Goal: Information Seeking & Learning: Find specific fact

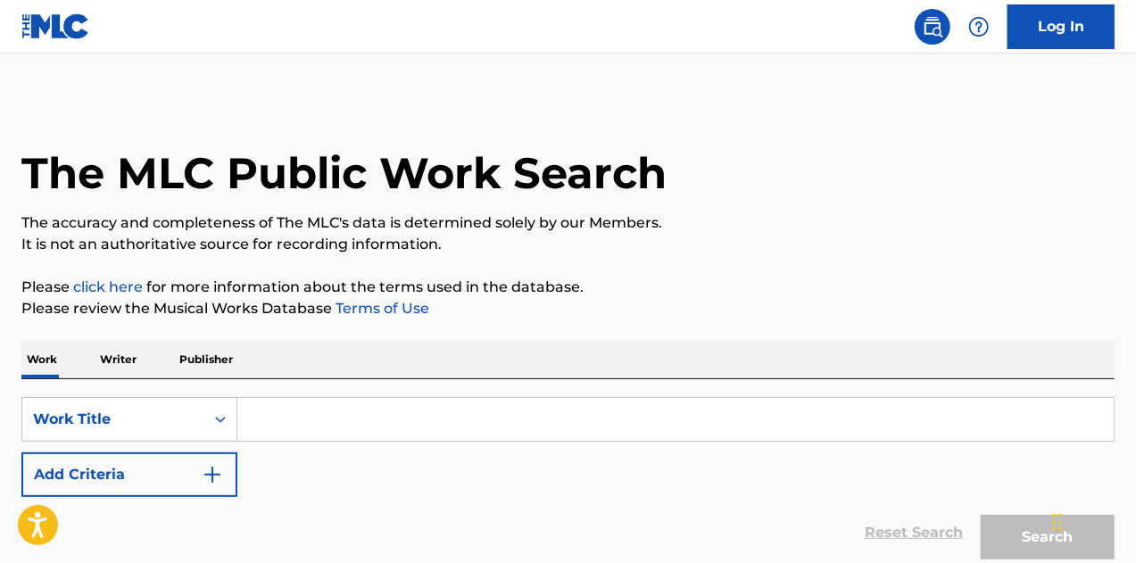
click at [417, 415] on input "Search Form" at bounding box center [675, 419] width 877 height 43
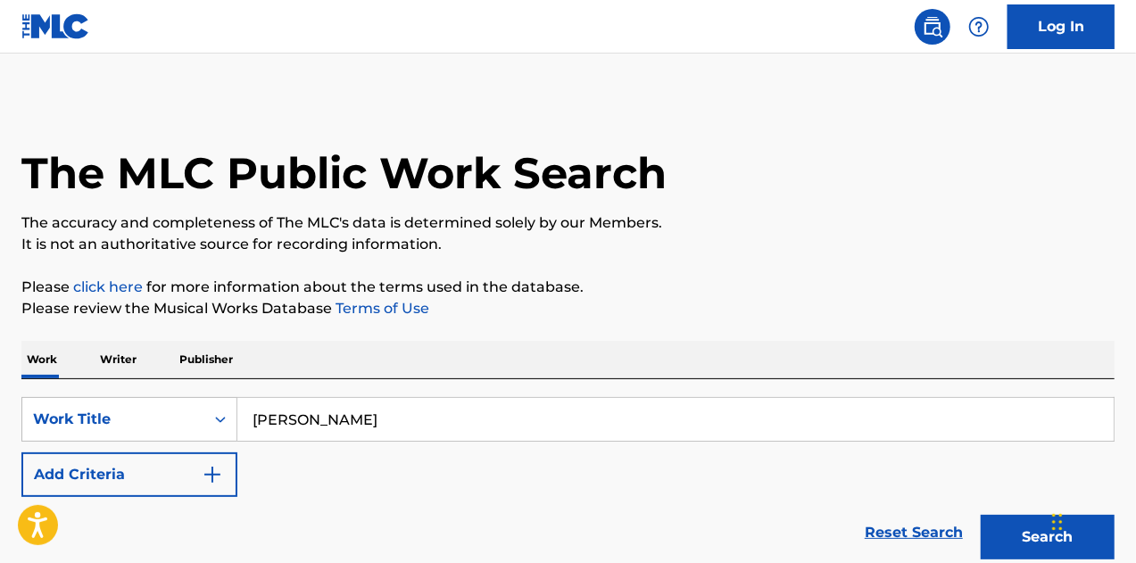
type input "[PERSON_NAME] IN YOUR WATER"
click at [981, 515] on button "Search" at bounding box center [1048, 537] width 134 height 45
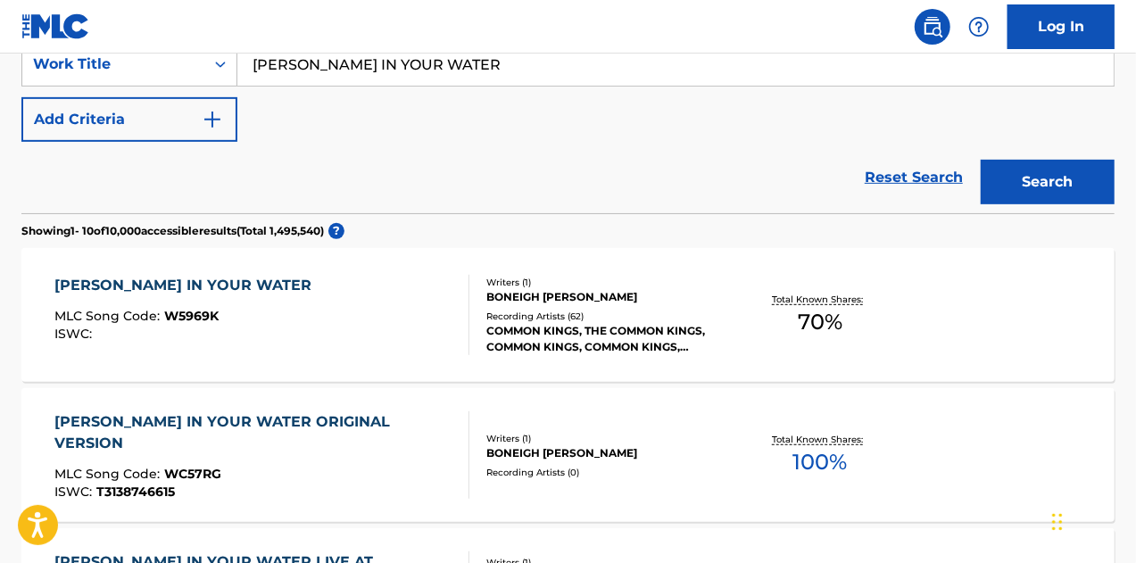
scroll to position [357, 0]
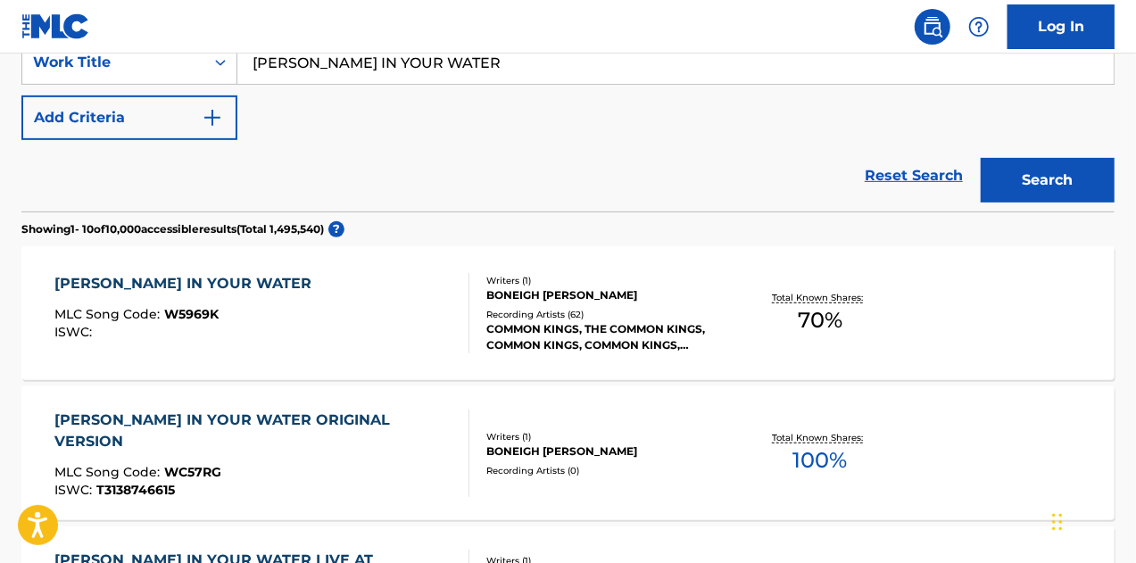
click at [307, 294] on div "[PERSON_NAME] IN YOUR WATER MLC Song Code : W5969K ISWC :" at bounding box center [262, 313] width 416 height 80
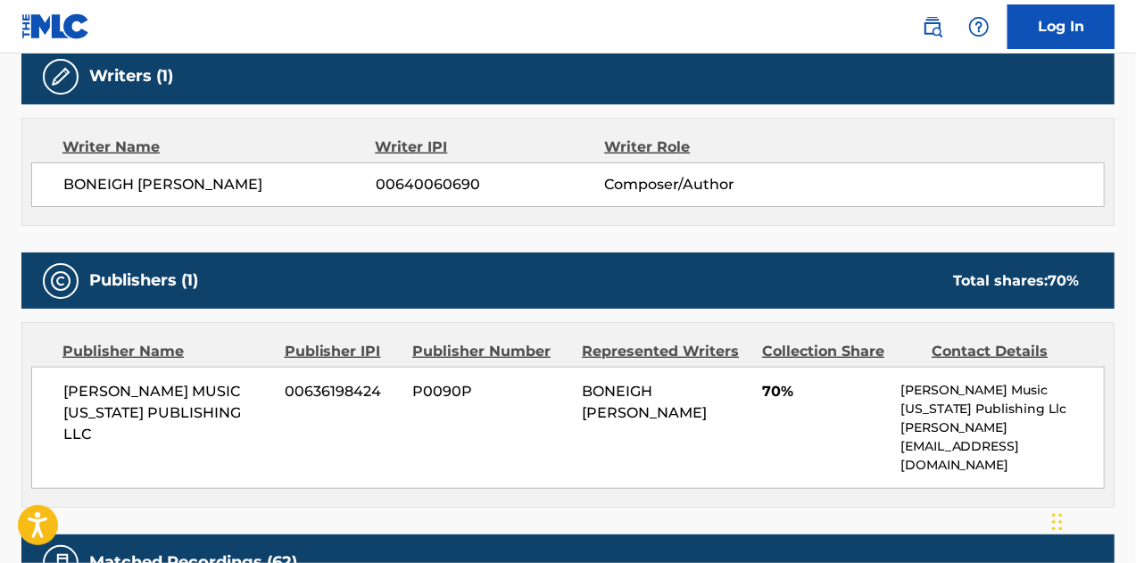
scroll to position [536, 0]
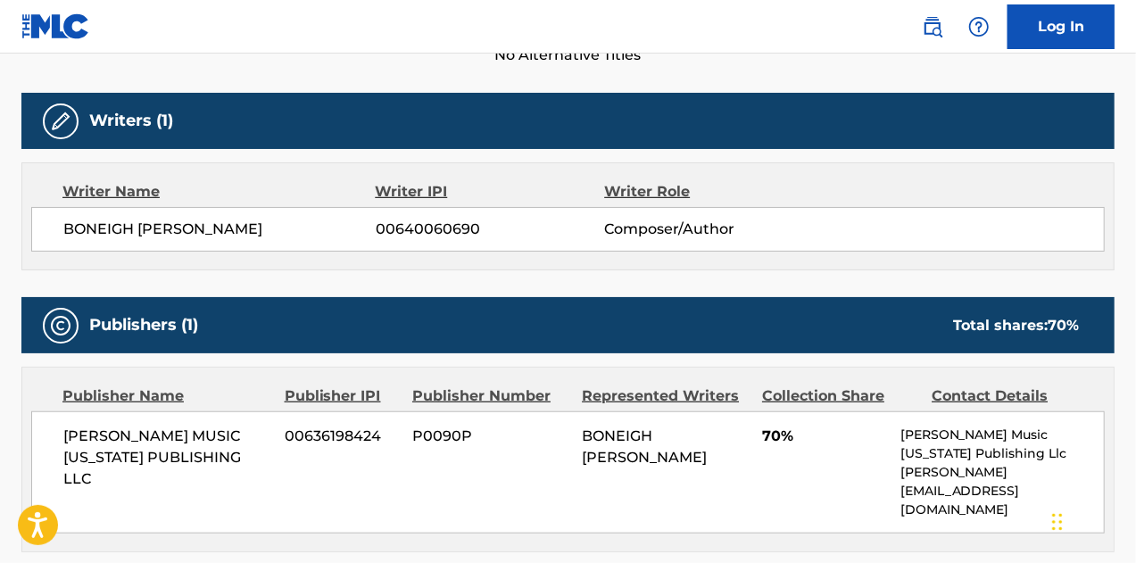
click at [857, 542] on div "Work Detail Member Work Identifier -- MLC Song Code W5969K ISWC -- Duration --:…" at bounding box center [567, 499] width 1093 height 1434
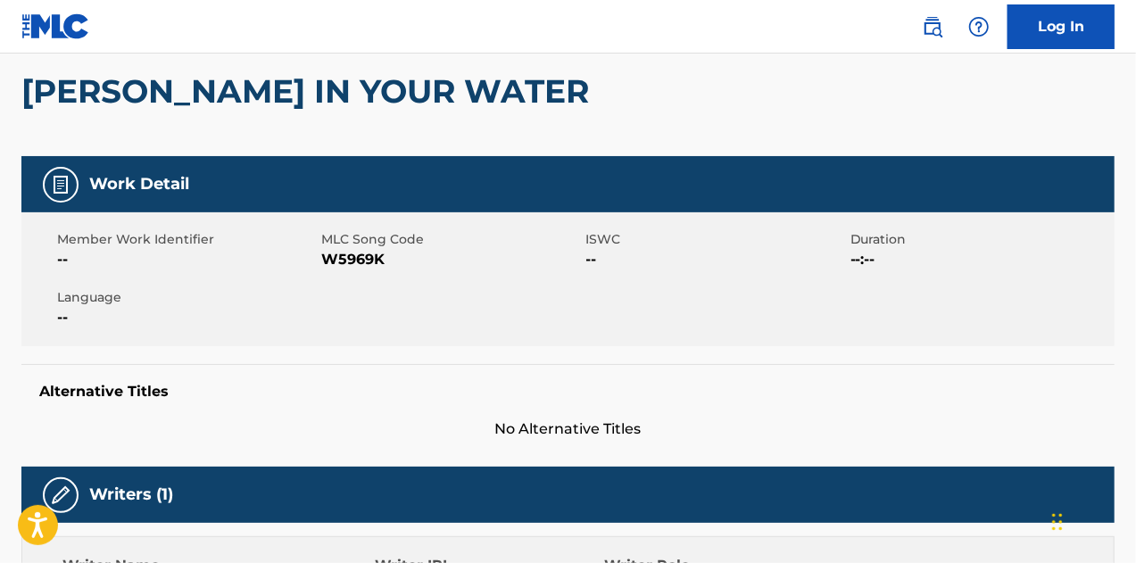
scroll to position [179, 0]
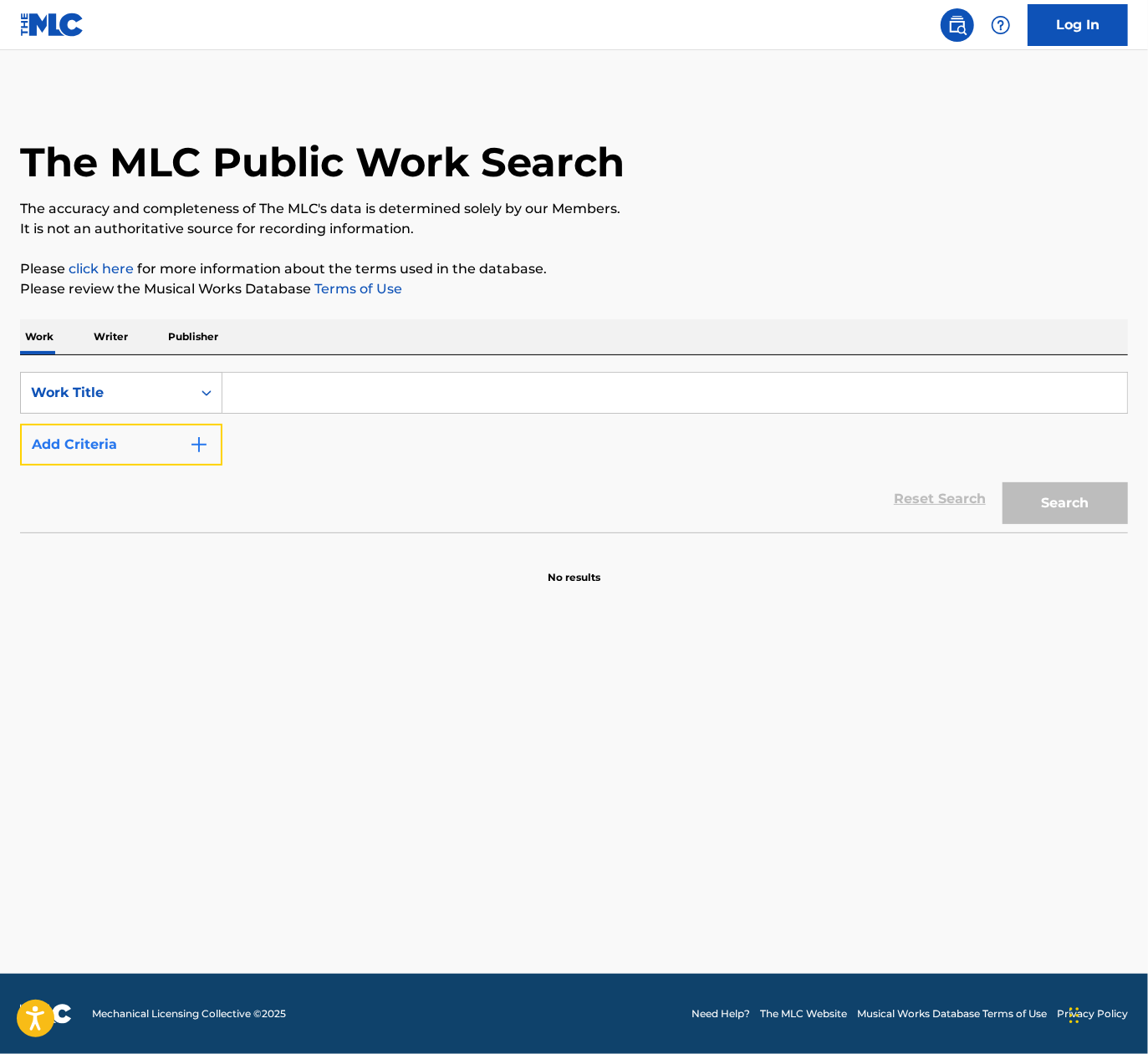
click at [161, 445] on button "Add Criteria" at bounding box center [121, 445] width 202 height 42
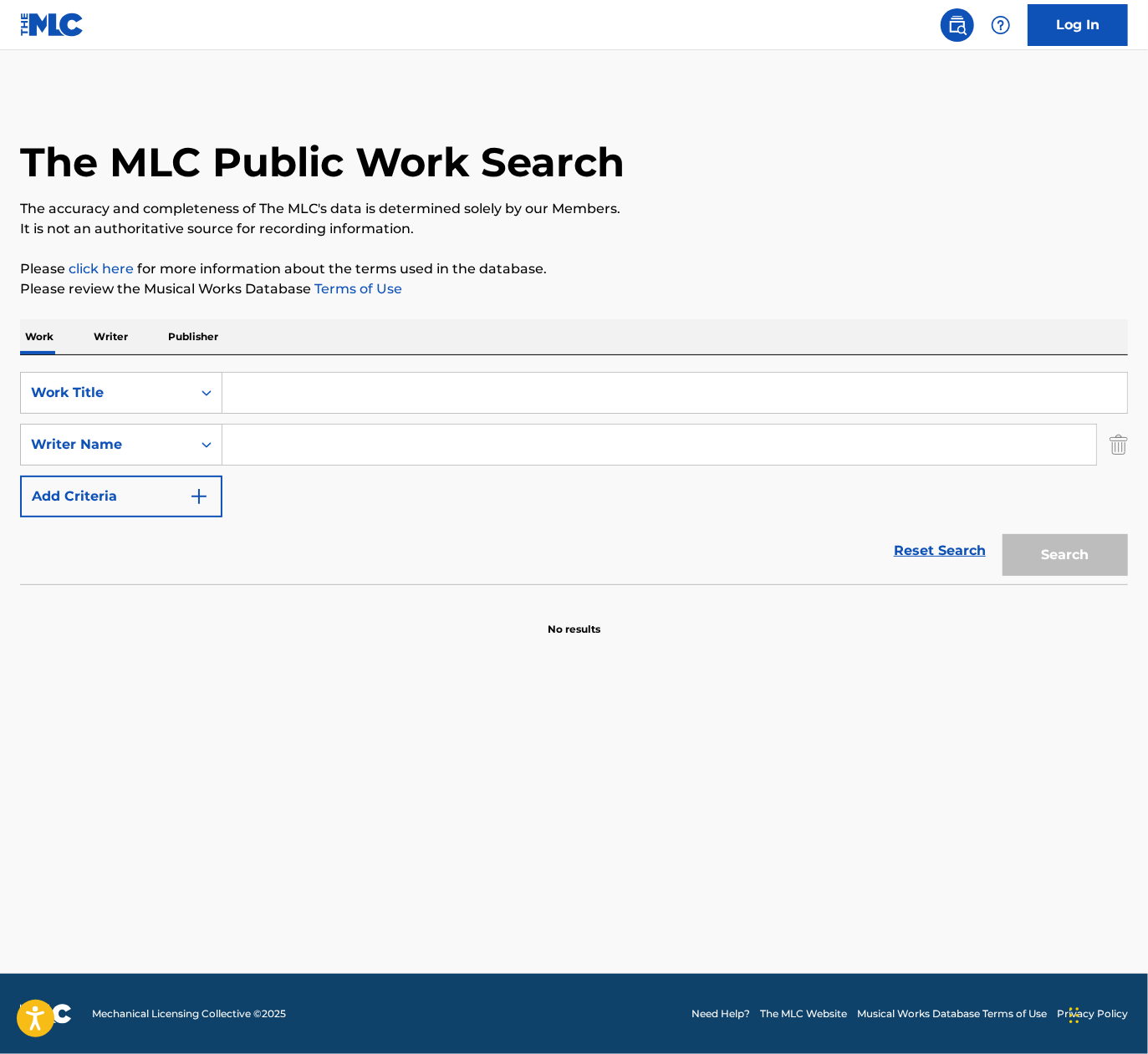
click at [279, 376] on input "Search Form" at bounding box center [674, 392] width 905 height 40
paste input "BILLIE EILISH WILDFLOWER"
drag, startPoint x: 349, startPoint y: 390, endPoint x: 9, endPoint y: 335, distance: 344.4
click at [0, 335] on html "Accessibility Screen-Reader Guide, Feedback, and Issue Reporting | New window 0…" at bounding box center [574, 527] width 1148 height 1054
type input "WILDFLOWER"
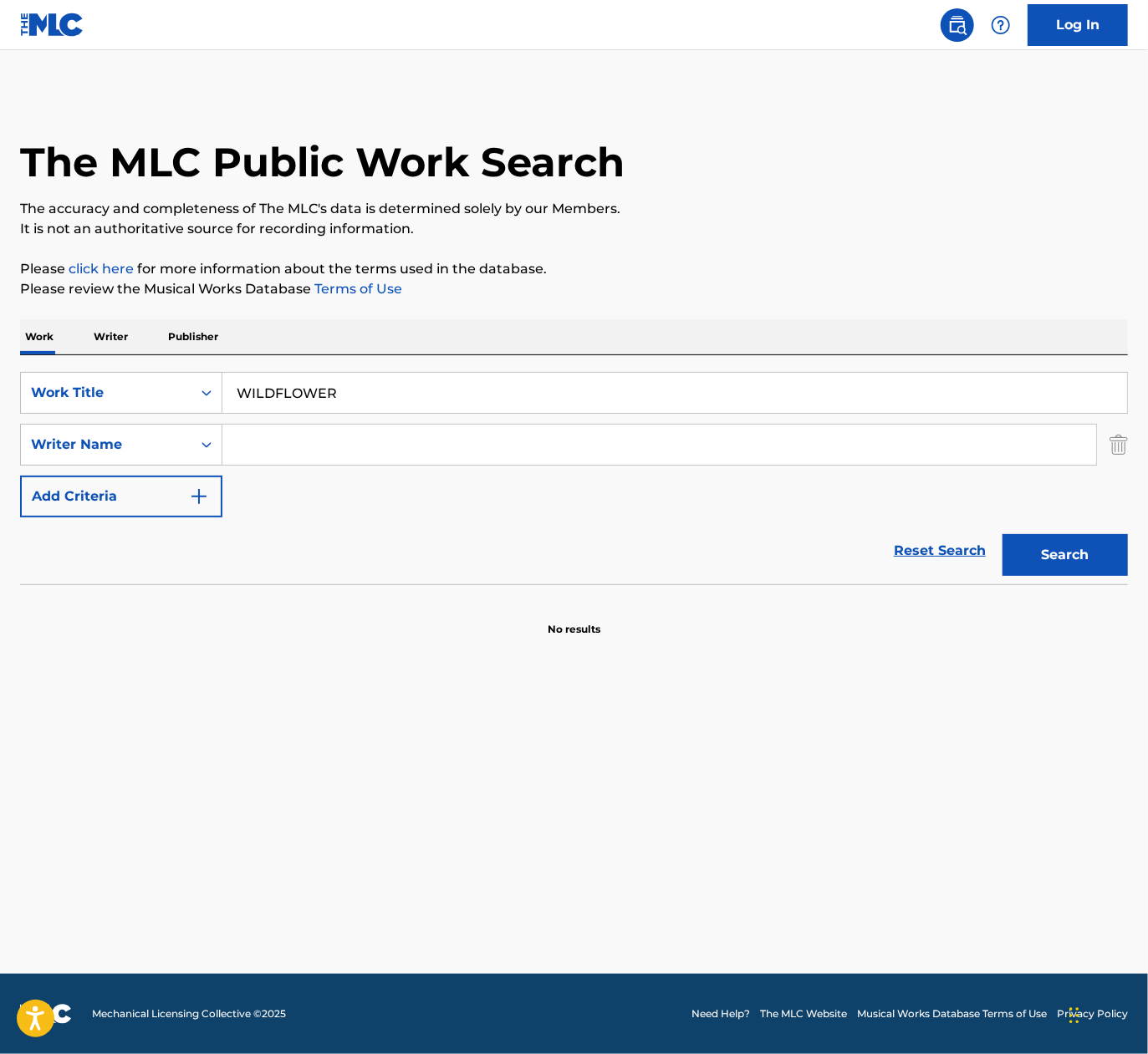
paste input "O'Connell"
type input "O'Connell"
click at [966, 534] on button "Search" at bounding box center [1065, 554] width 125 height 42
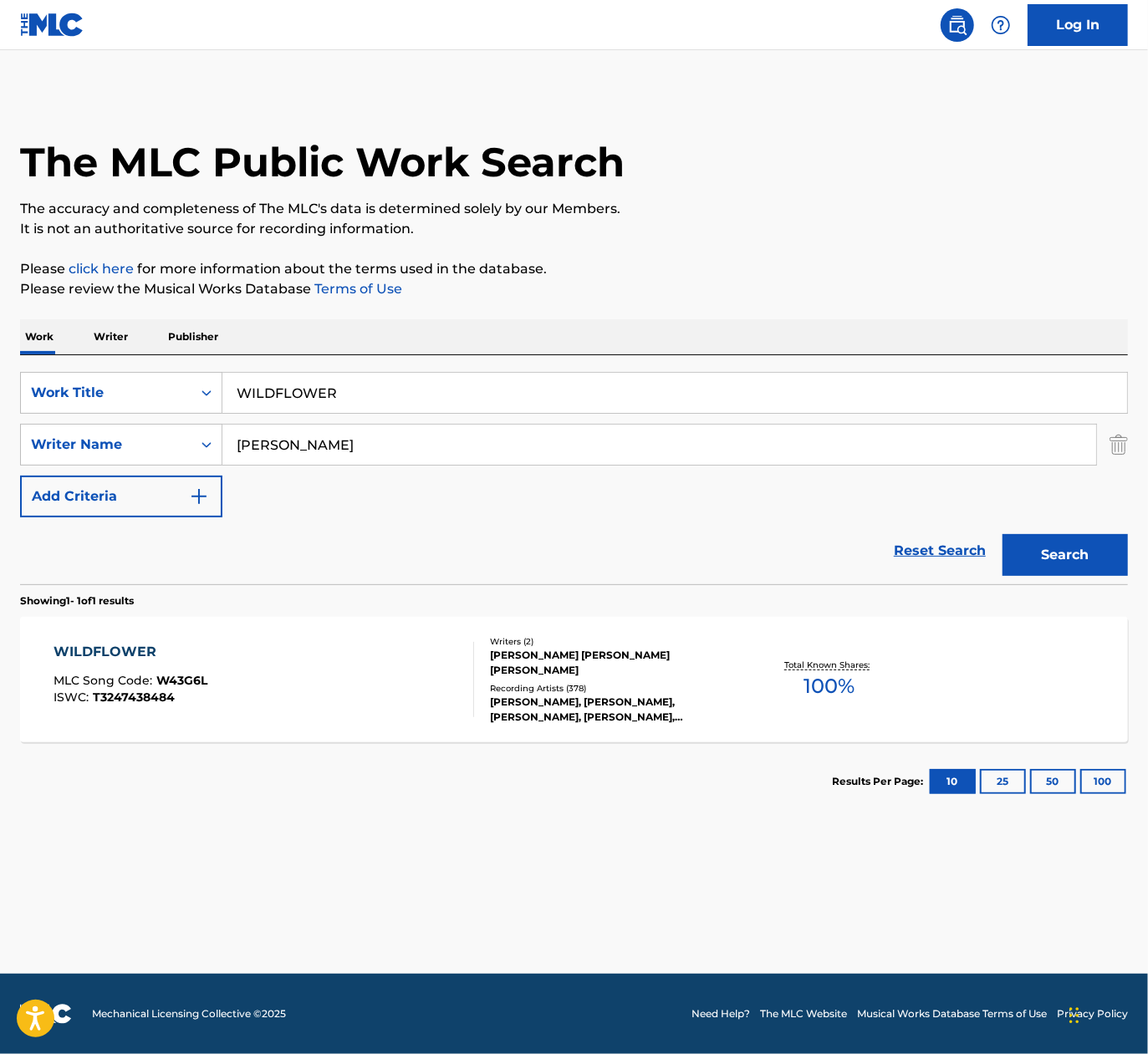
click at [358, 648] on div "WILDFLOWER MLC Song Code : W43G6L ISWC : T3247438484" at bounding box center [264, 680] width 421 height 75
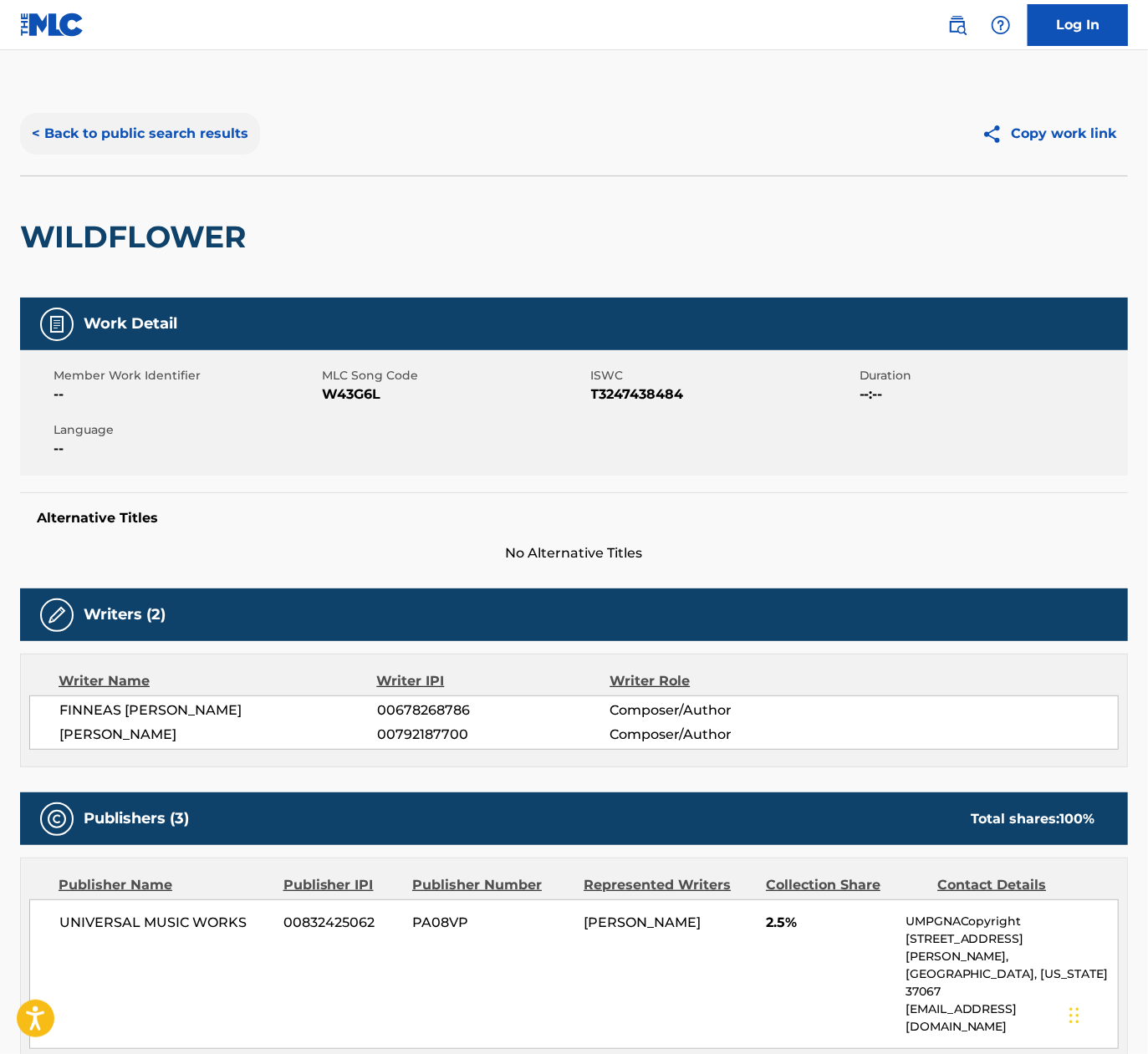
click at [199, 137] on button "< Back to public search results" at bounding box center [140, 134] width 240 height 42
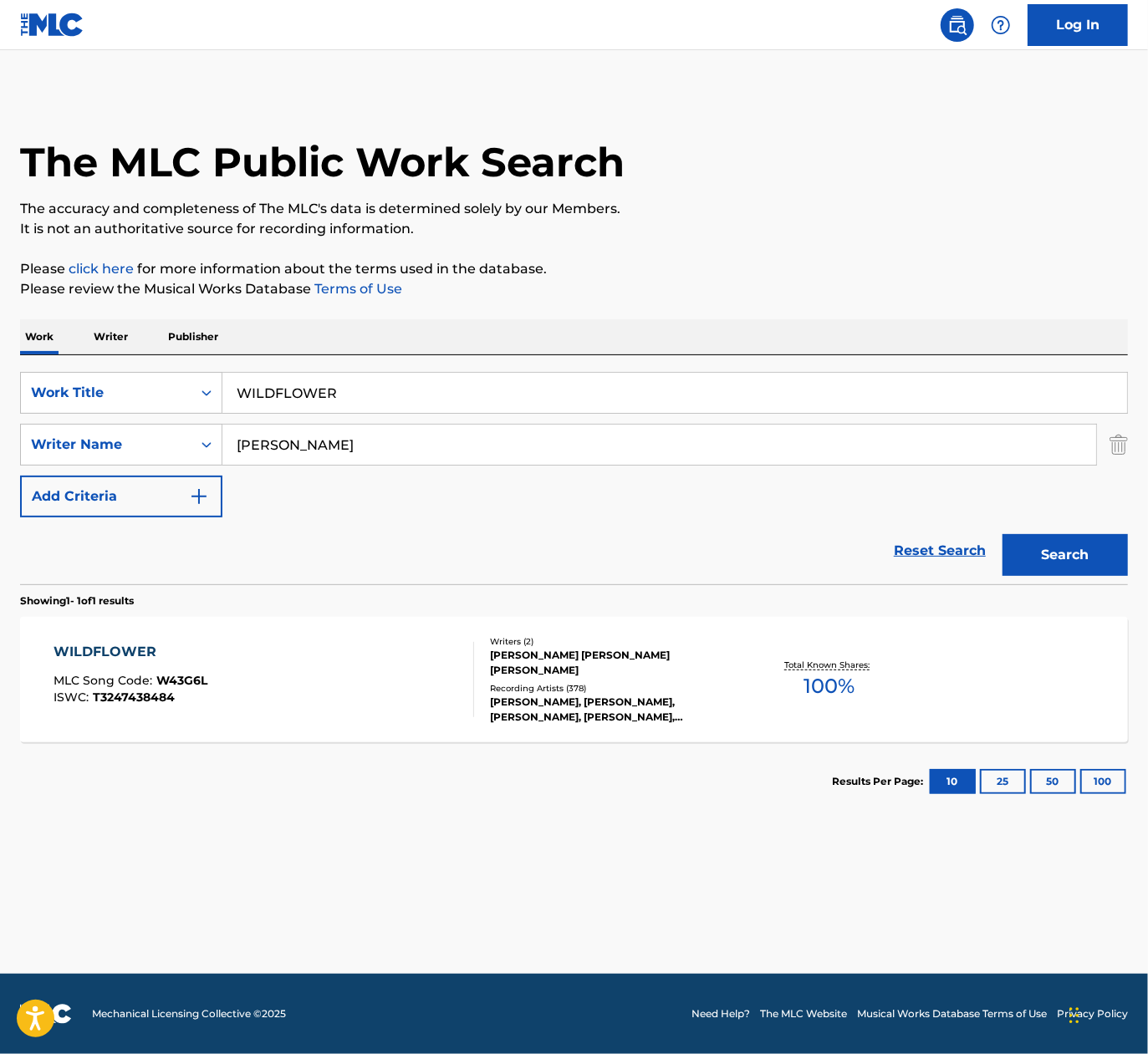
click at [348, 401] on input "WILDFLOWER" at bounding box center [674, 392] width 905 height 40
paste input "DYLAN GOSSETT BENEATH OAK TREES"
drag, startPoint x: 376, startPoint y: 390, endPoint x: 59, endPoint y: 405, distance: 317.4
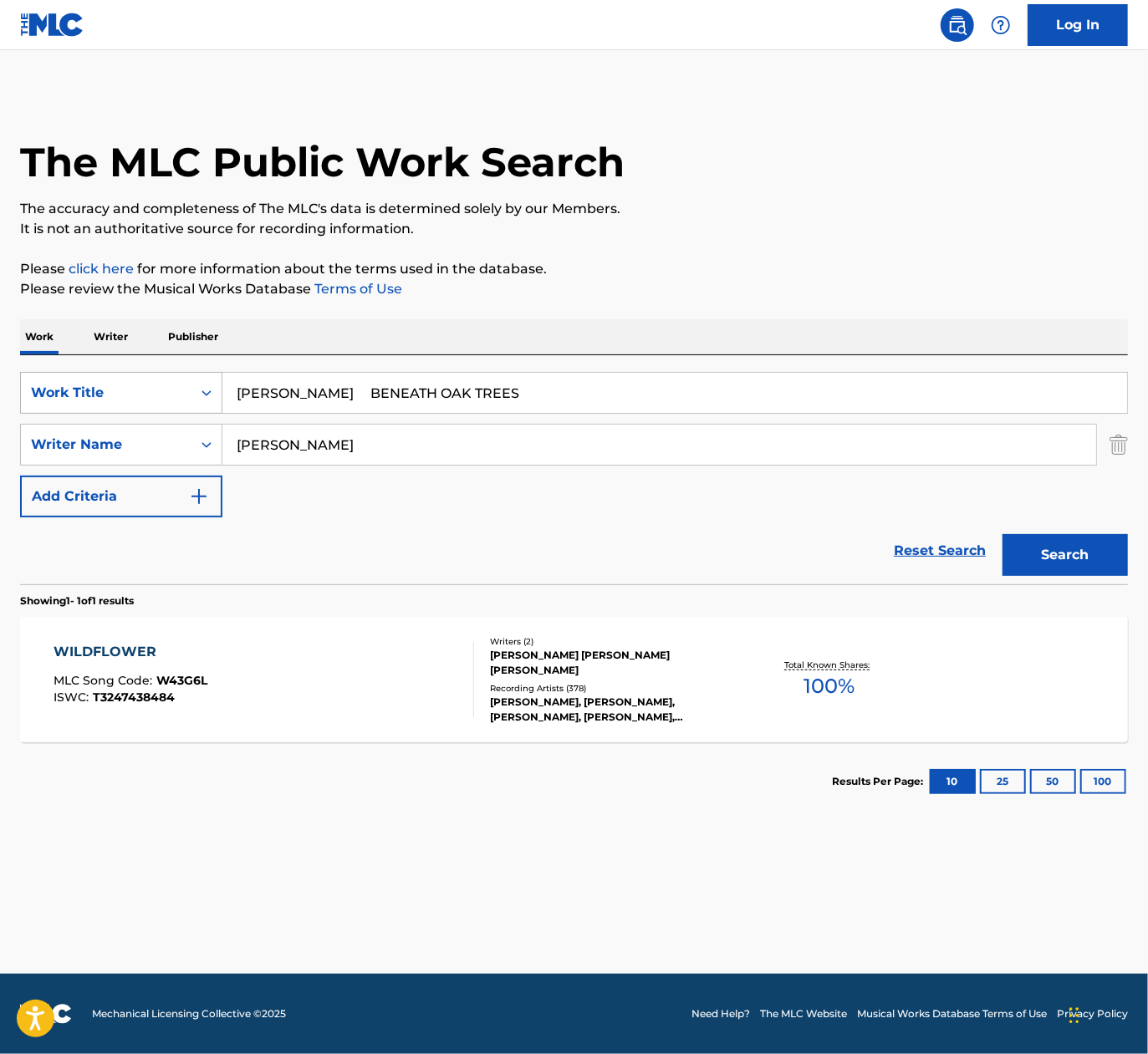
click at [58, 407] on div "SearchWithCriteriae19953d6-3a09-486e-92c7-bc91605aa465 Work Title DYLAN GOSSETT…" at bounding box center [573, 392] width 1108 height 42
type input "BENEATH OAK TREES"
type input "DYLAN GOSSETT"
click at [966, 534] on button "Search" at bounding box center [1065, 554] width 125 height 42
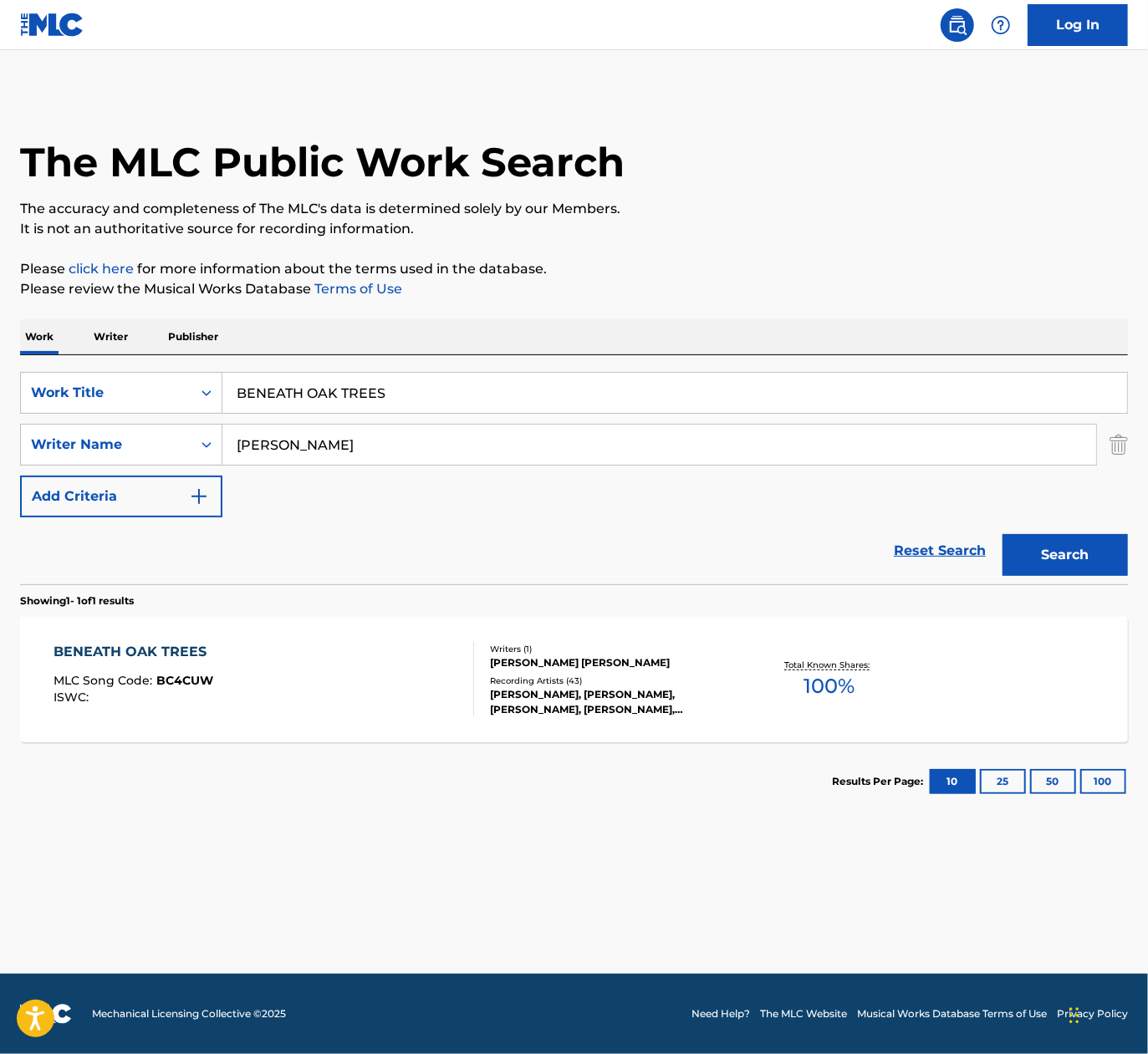
click at [419, 645] on div "BENEATH OAK TREES MLC Song Code : BC4CUW ISWC :" at bounding box center [264, 680] width 421 height 75
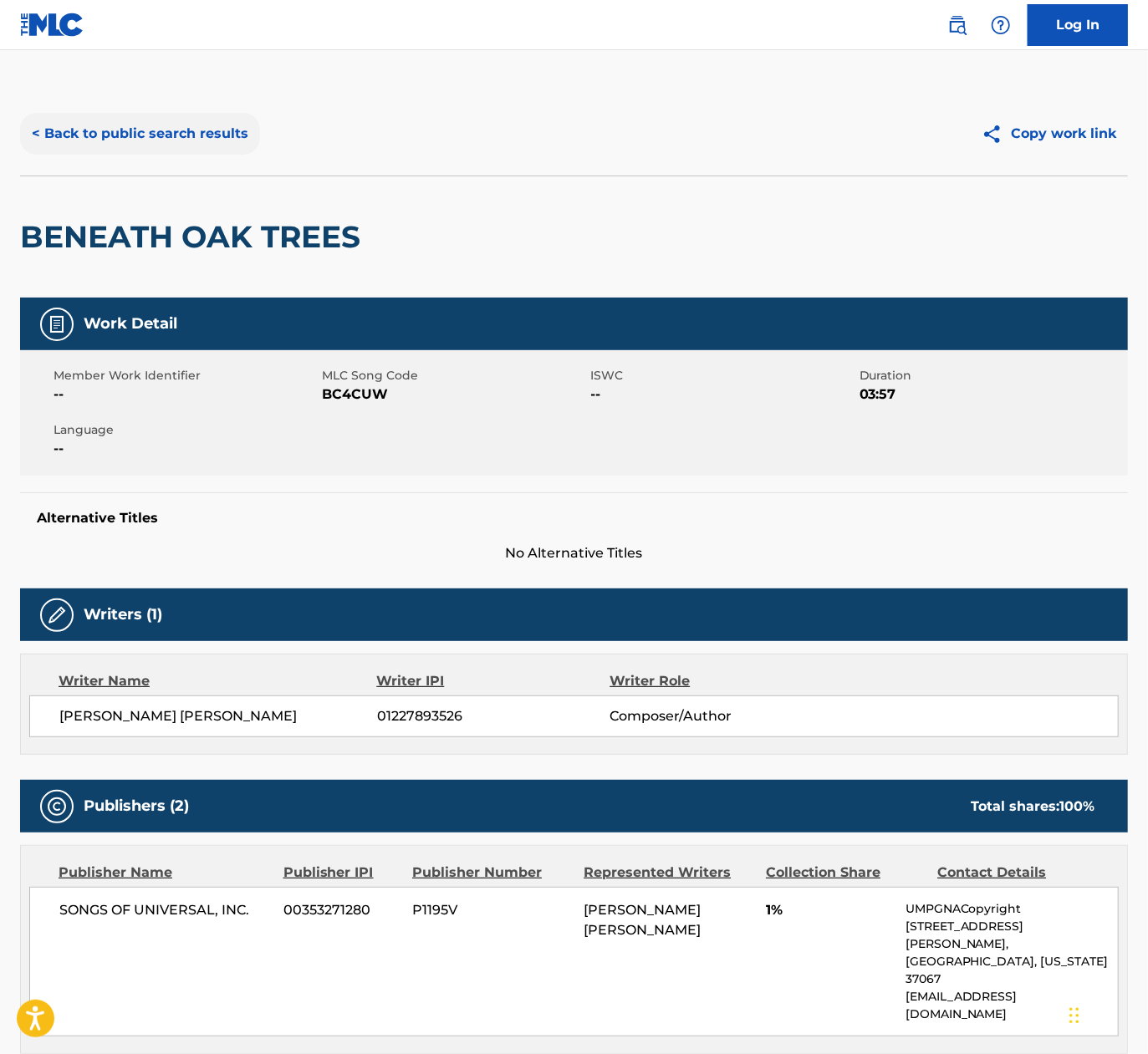
click at [83, 138] on button "< Back to public search results" at bounding box center [140, 134] width 240 height 42
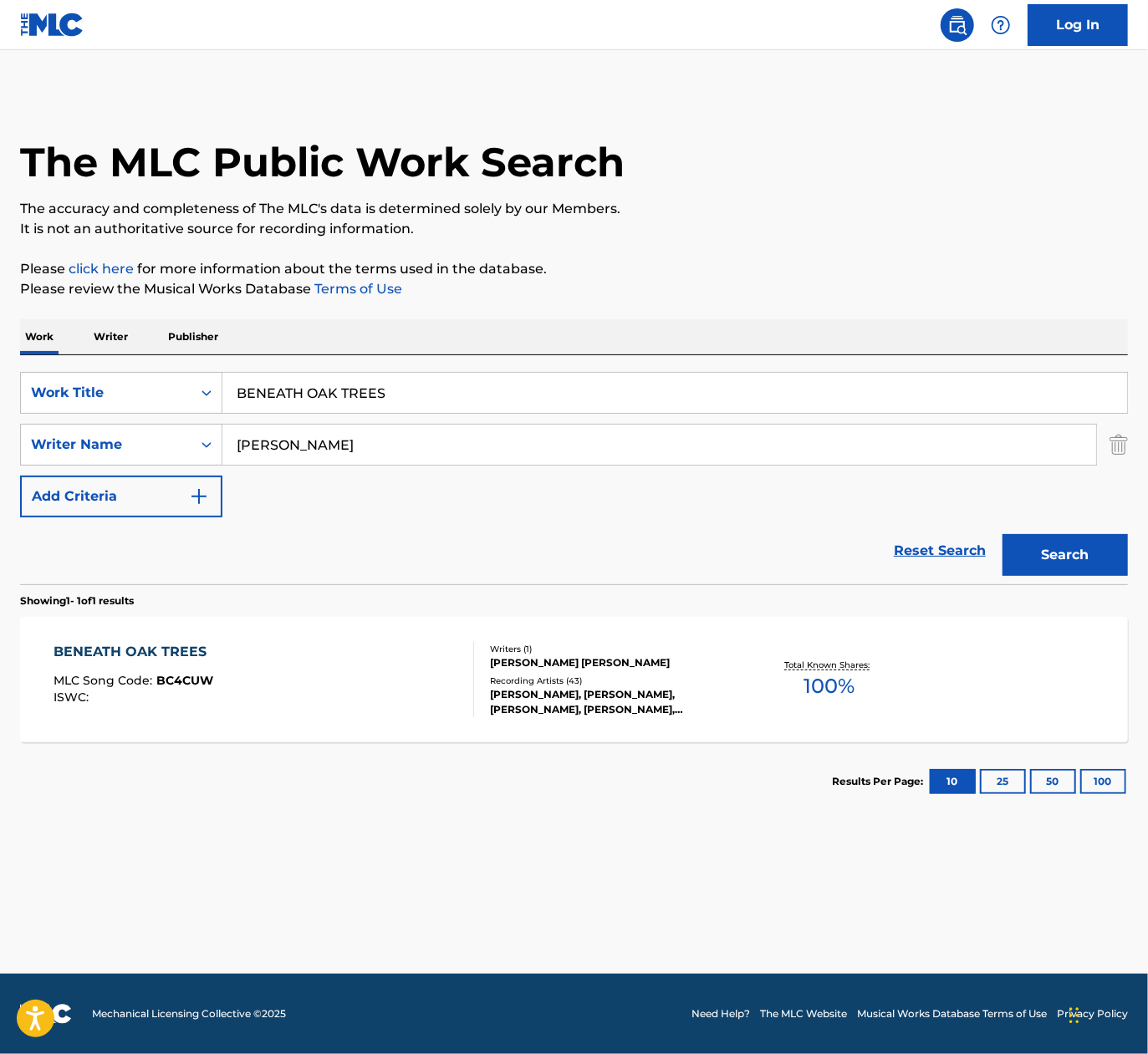
click at [211, 337] on p "Publisher" at bounding box center [193, 336] width 60 height 35
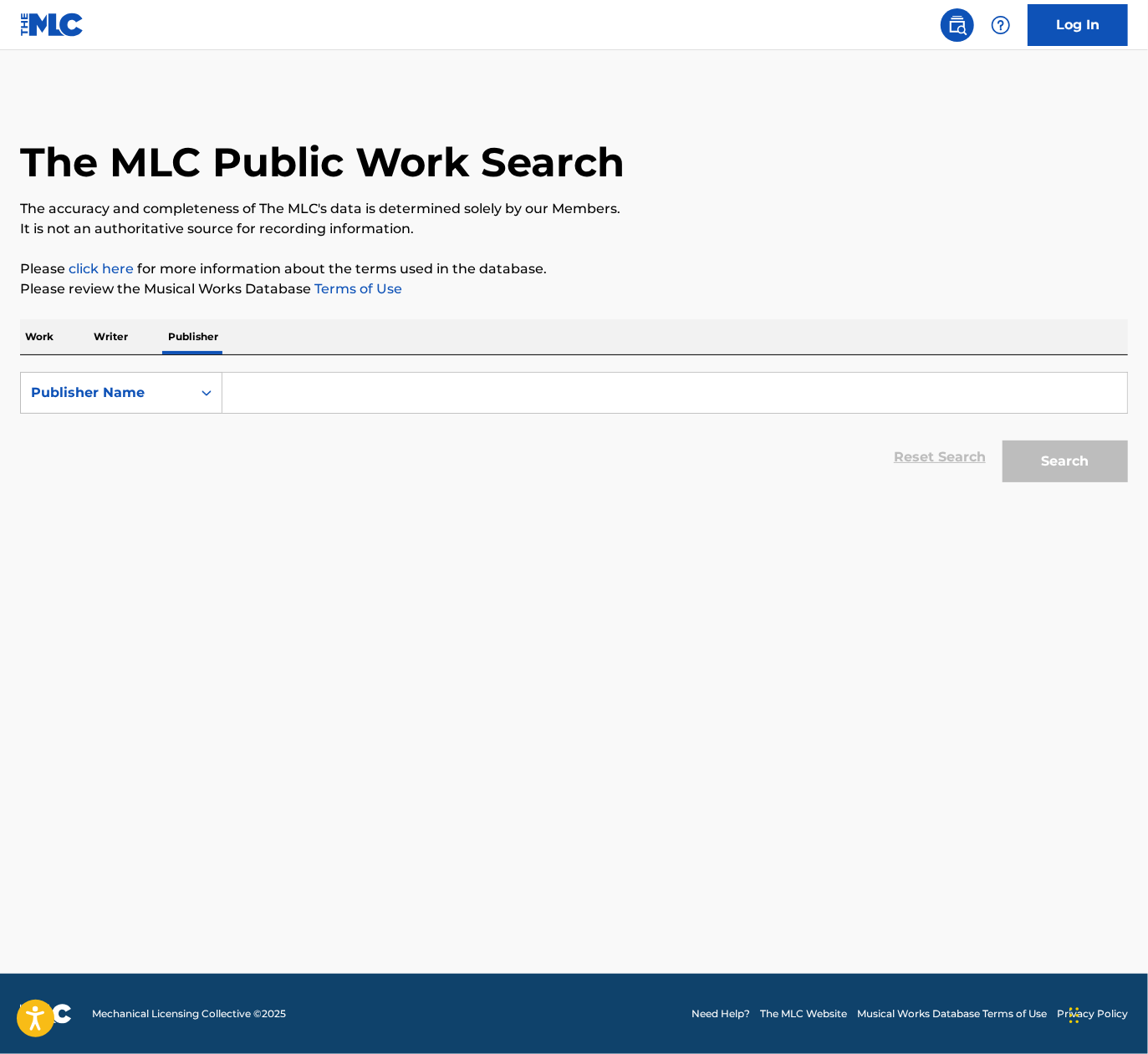
click at [297, 403] on input "Search Form" at bounding box center [674, 392] width 905 height 40
type input "regime music group"
click at [966, 440] on button "Search" at bounding box center [1065, 461] width 125 height 42
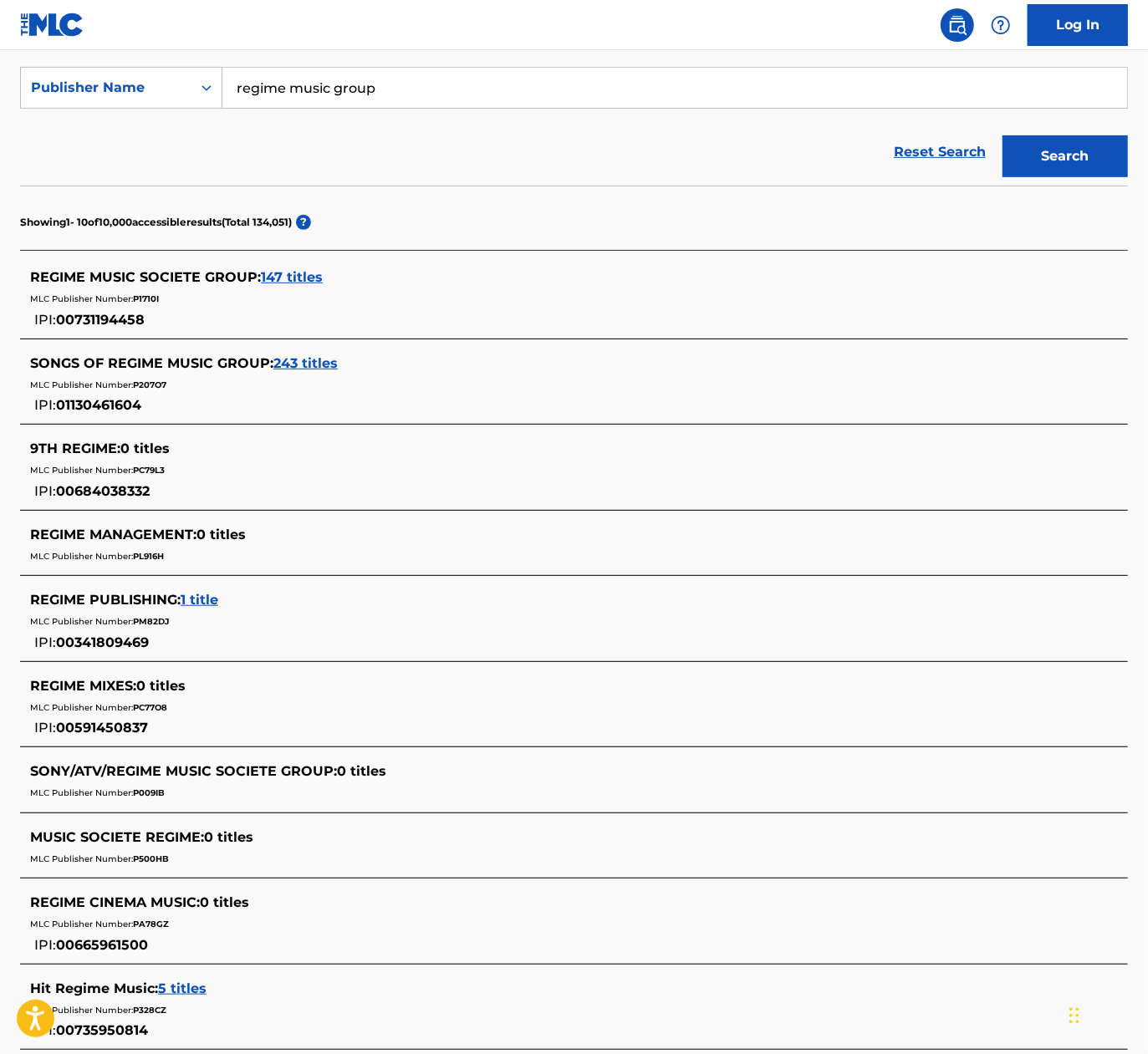
scroll to position [334, 0]
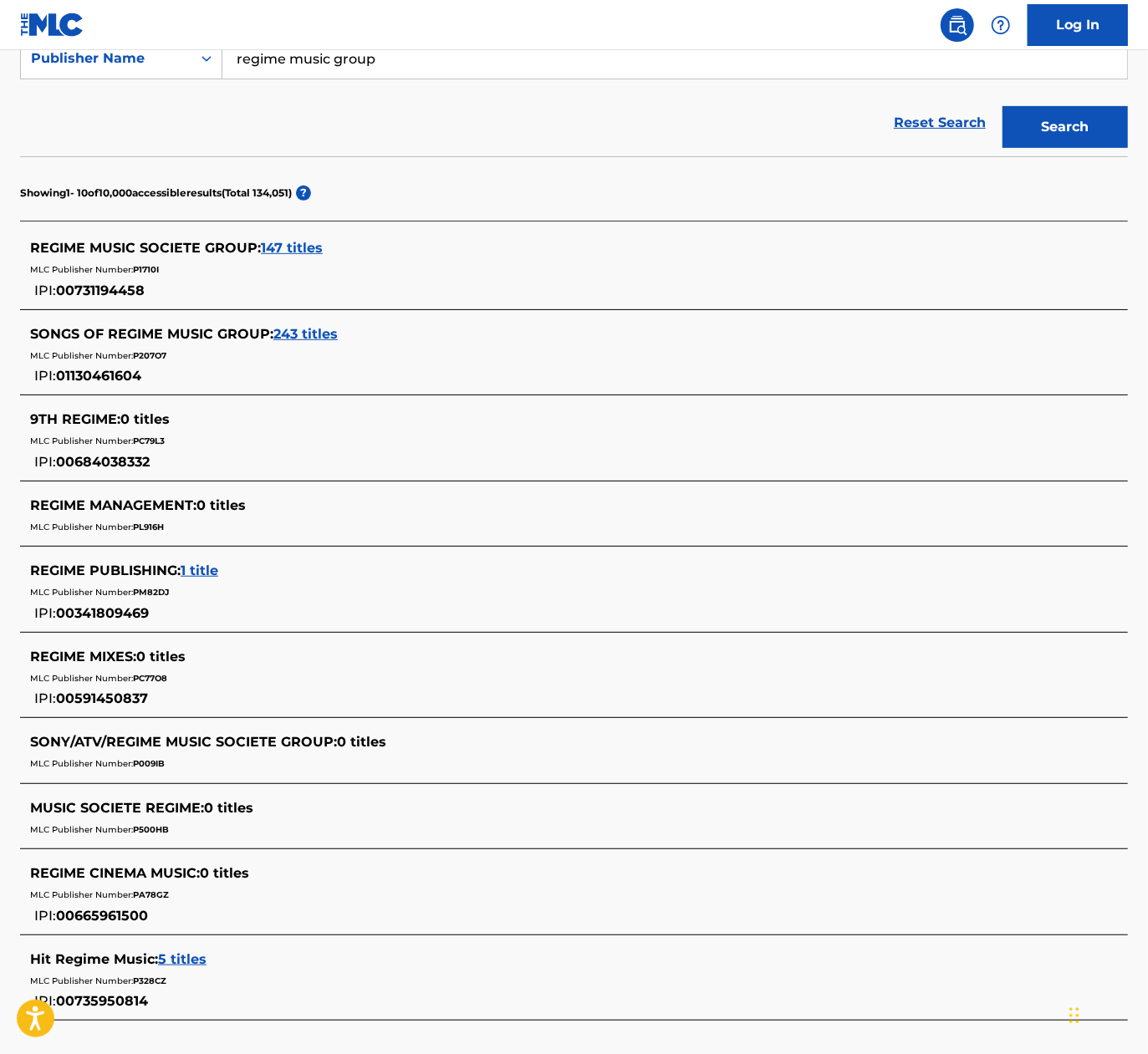
click at [292, 329] on span "243 titles" at bounding box center [305, 333] width 65 height 16
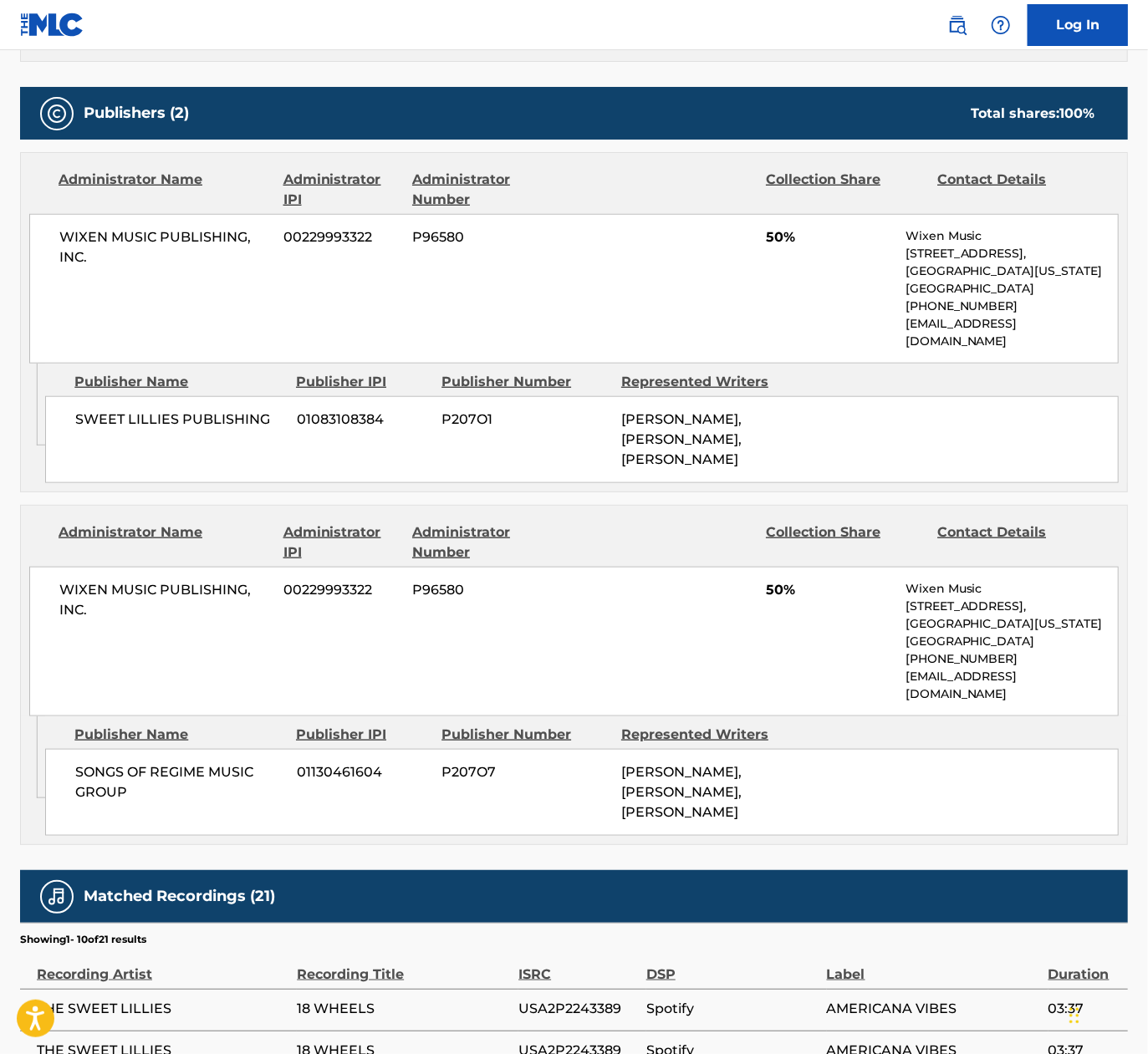
scroll to position [752, 0]
